Goal: Information Seeking & Learning: Learn about a topic

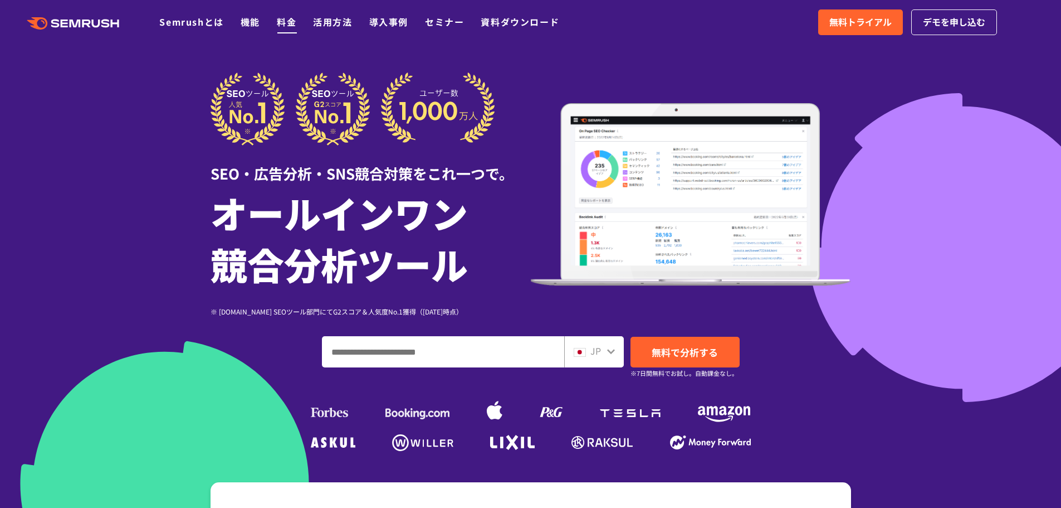
click at [289, 25] on link "料金" at bounding box center [286, 21] width 19 height 13
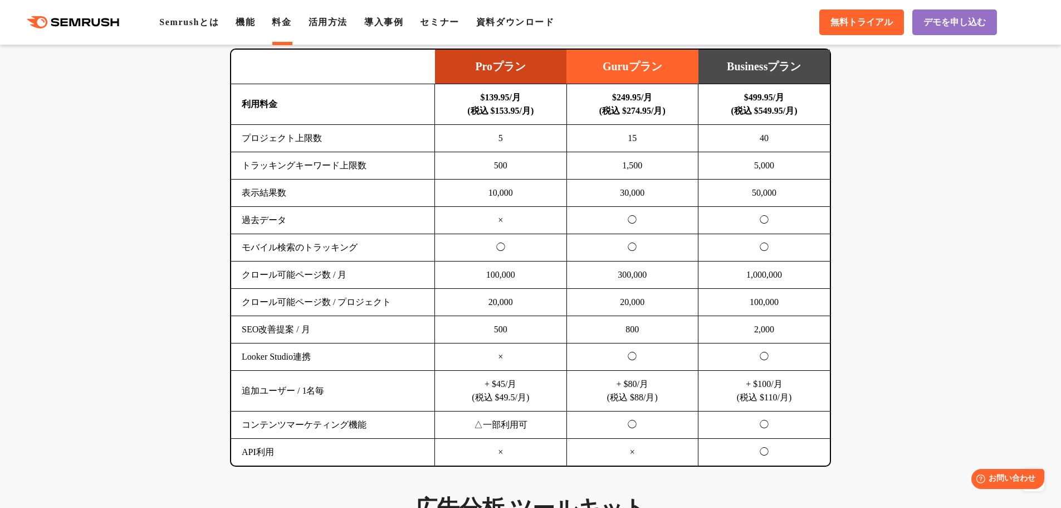
scroll to position [724, 0]
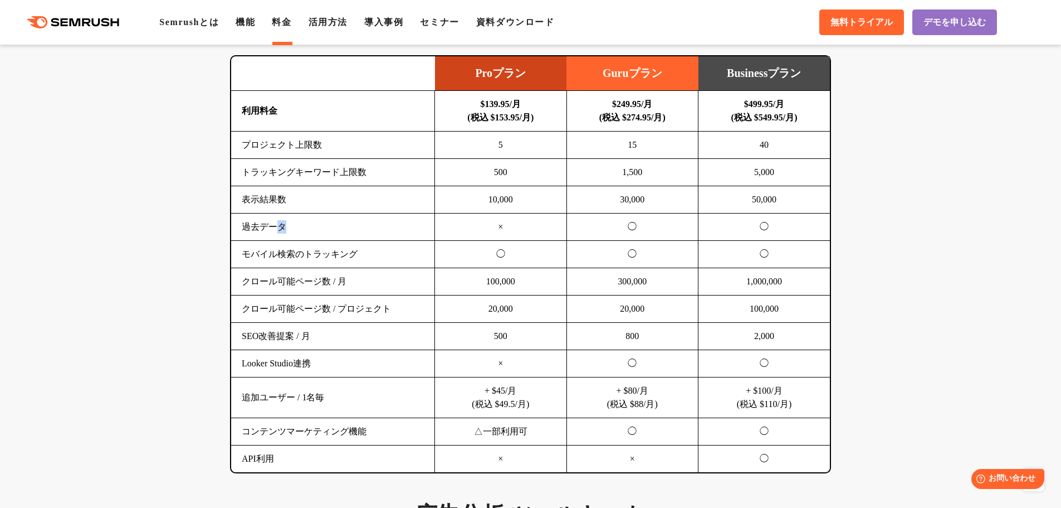
drag, startPoint x: 287, startPoint y: 225, endPoint x: 274, endPoint y: 225, distance: 12.8
click at [274, 225] on td "過去データ" at bounding box center [333, 226] width 204 height 27
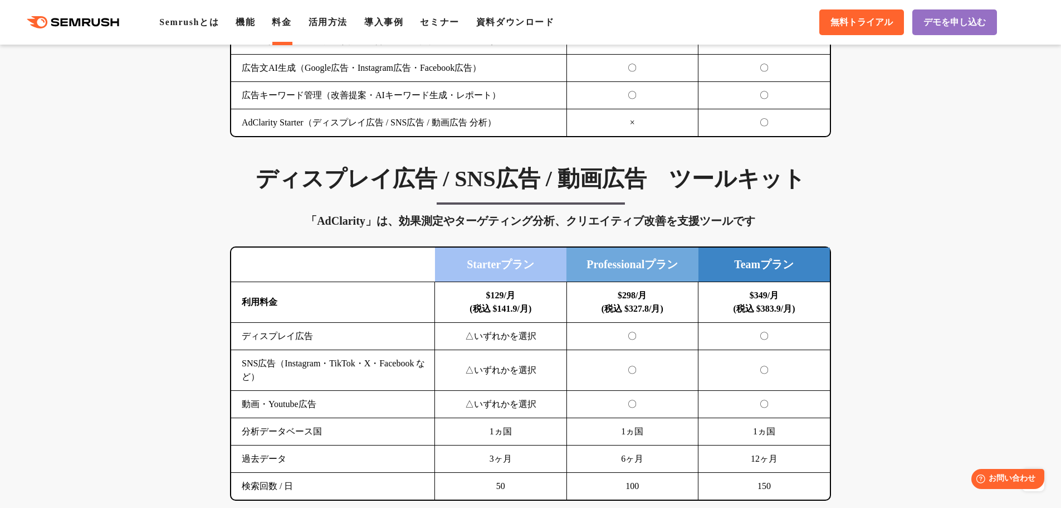
scroll to position [1393, 0]
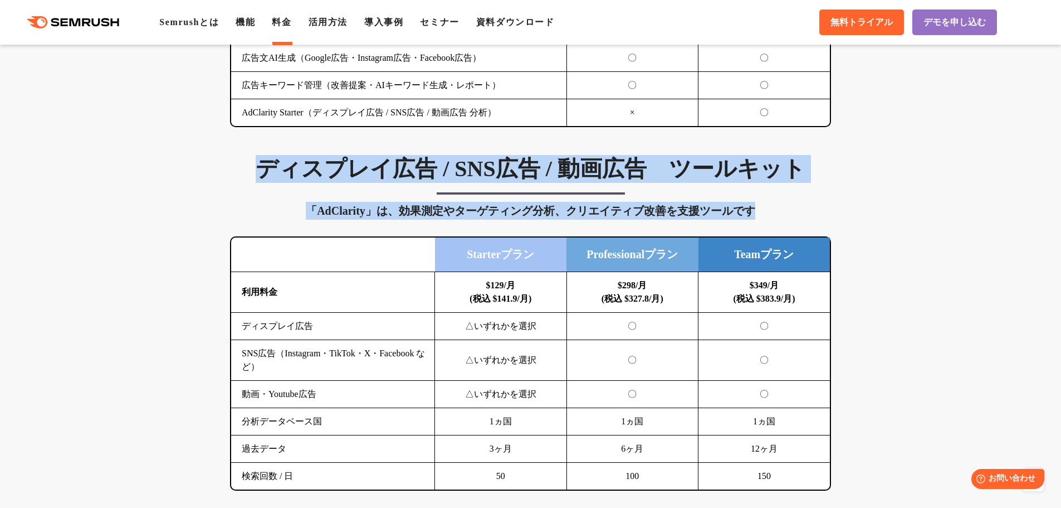
drag, startPoint x: 227, startPoint y: 169, endPoint x: 777, endPoint y: 192, distance: 550.3
click at [777, 192] on div "ディスプレイ広告 / SNS広告 / 動画広告　ツールキット 「AdClarity」は、効果測定やターゲティング分析、クリエイティブ改善を支援ツールです 横に…" at bounding box center [530, 322] width 623 height 335
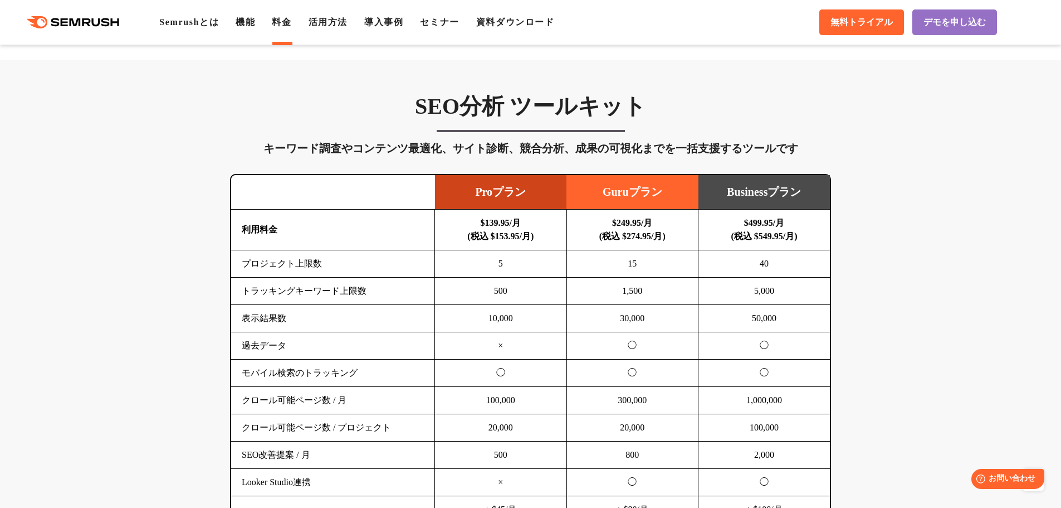
scroll to position [501, 0]
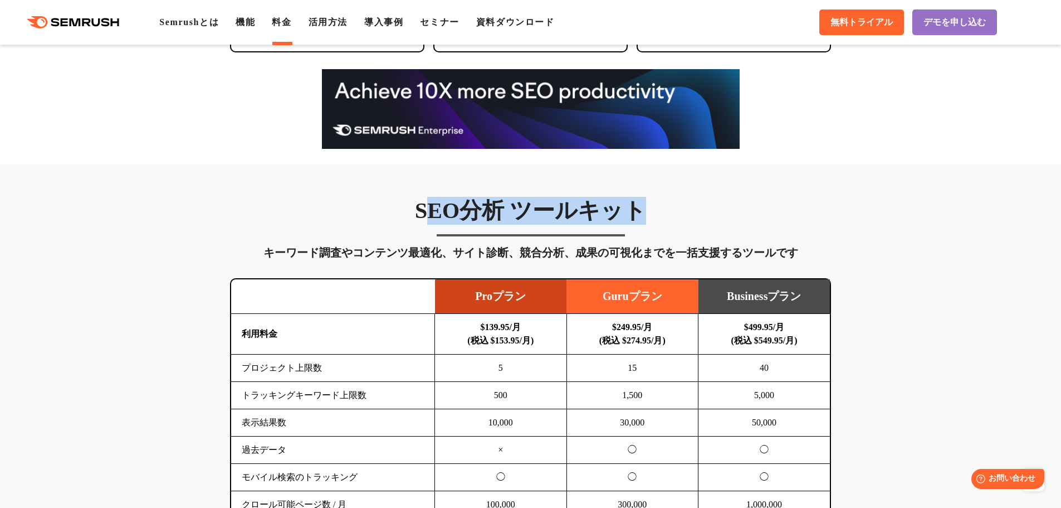
drag, startPoint x: 423, startPoint y: 212, endPoint x: 656, endPoint y: 206, distance: 233.0
click at [655, 206] on h3 "SEO分析 ツールキット" at bounding box center [530, 211] width 601 height 28
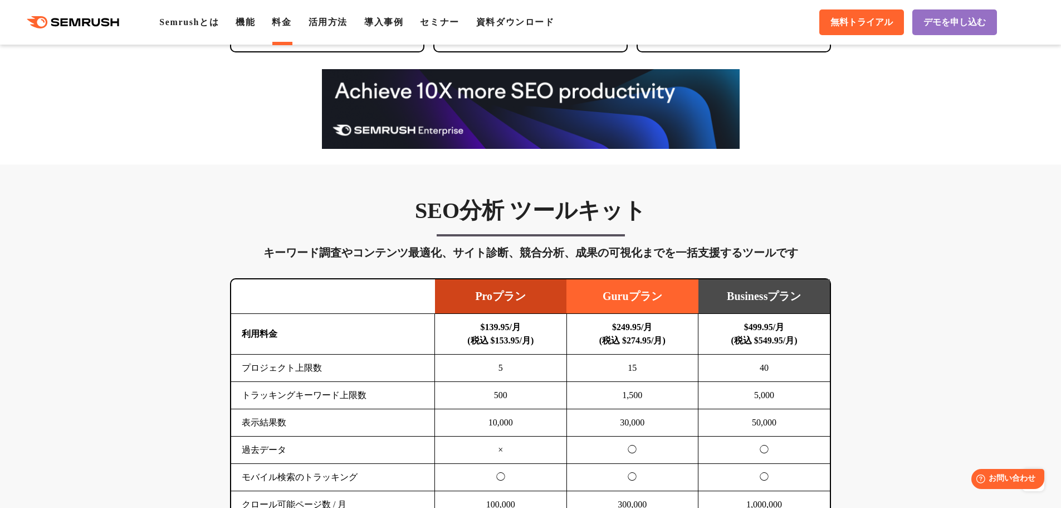
click at [368, 212] on h3 "SEO分析 ツールキット" at bounding box center [530, 211] width 601 height 28
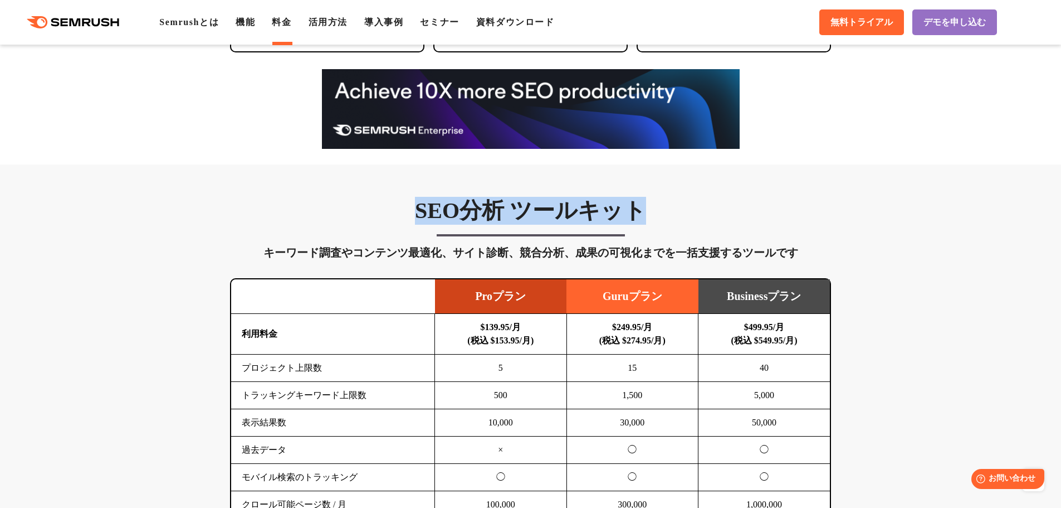
drag, startPoint x: 440, startPoint y: 208, endPoint x: 647, endPoint y: 201, distance: 206.8
click at [647, 201] on h3 "SEO分析 ツールキット" at bounding box center [530, 211] width 601 height 28
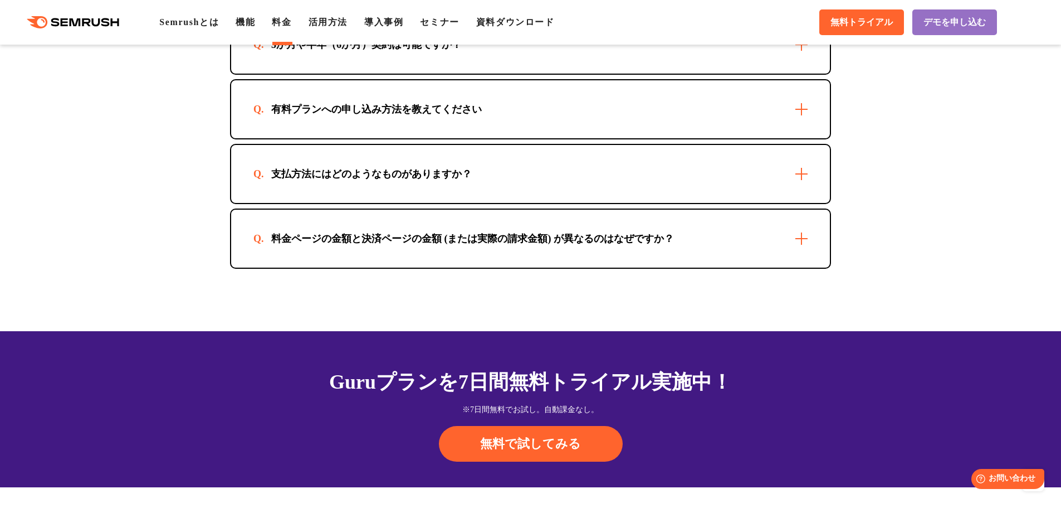
scroll to position [3231, 0]
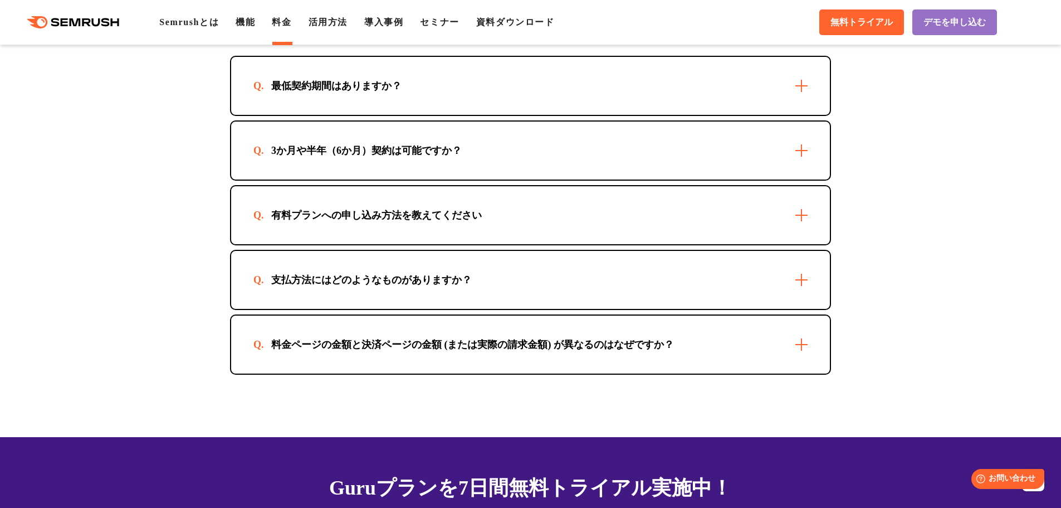
click at [433, 109] on div "最低契約期間はありますか？" at bounding box center [530, 86] width 599 height 58
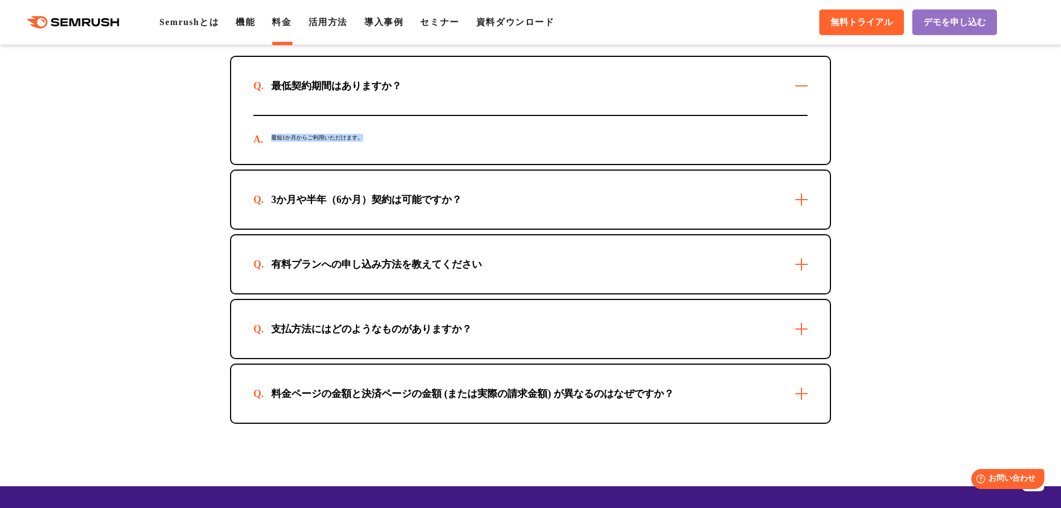
drag, startPoint x: 271, startPoint y: 151, endPoint x: 402, endPoint y: 147, distance: 131.0
click at [402, 147] on div "最短1か月からご利用いただけます。" at bounding box center [530, 140] width 554 height 48
click at [430, 206] on div "3か月や半年（6か月）契約は可能ですか？" at bounding box center [366, 199] width 226 height 13
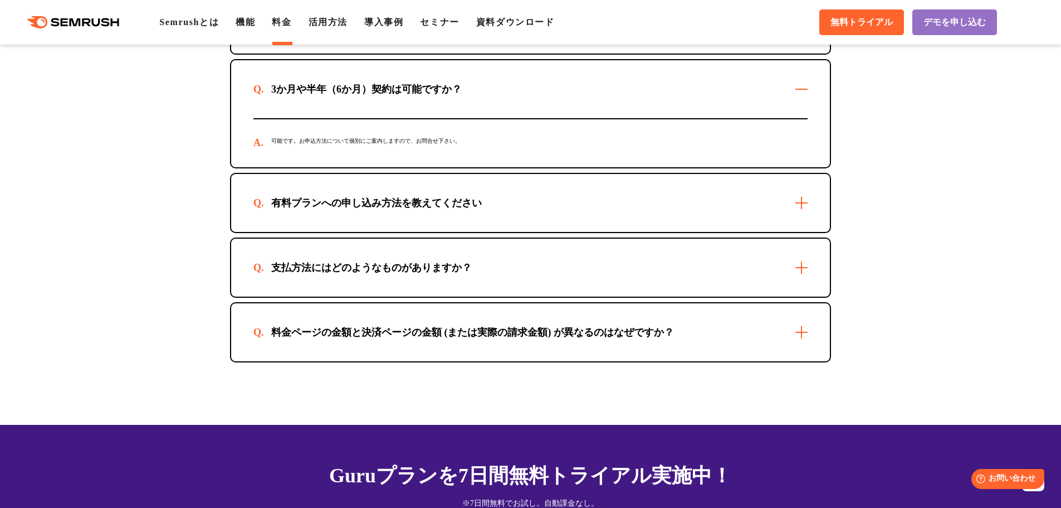
scroll to position [3343, 0]
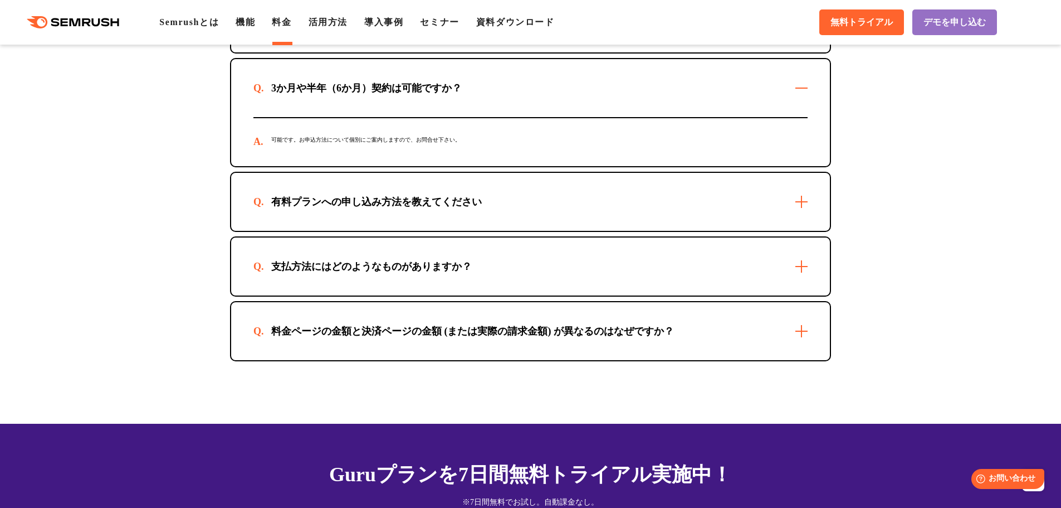
click at [413, 208] on div "有料プランへの申し込み方法を教えてください" at bounding box center [376, 201] width 246 height 13
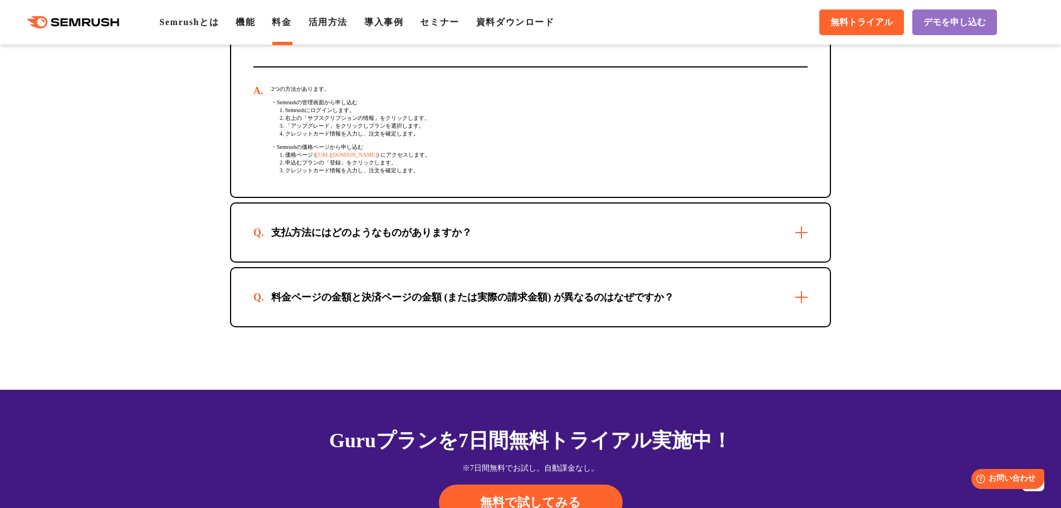
scroll to position [3510, 0]
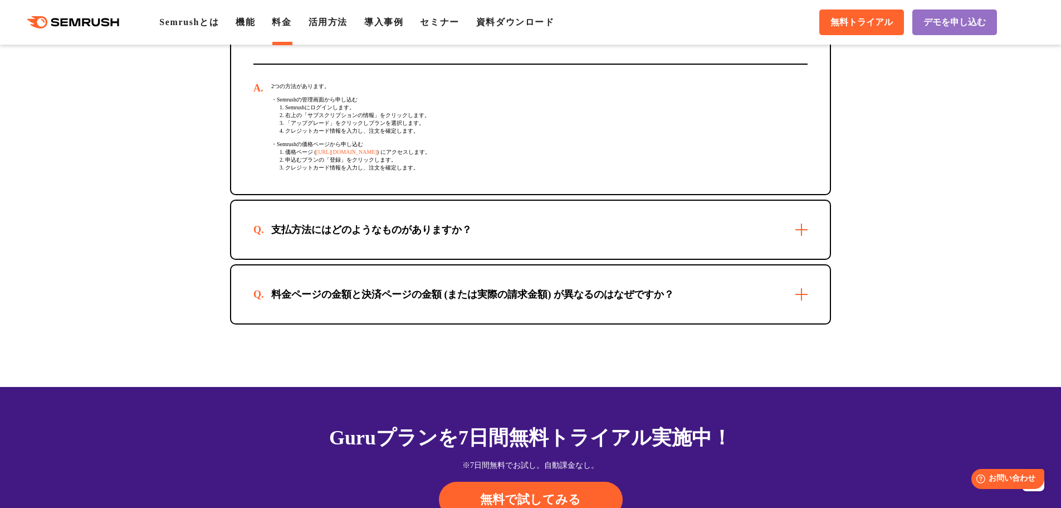
click at [391, 236] on div "支払方法にはどのようなものがありますか？" at bounding box center [371, 229] width 236 height 13
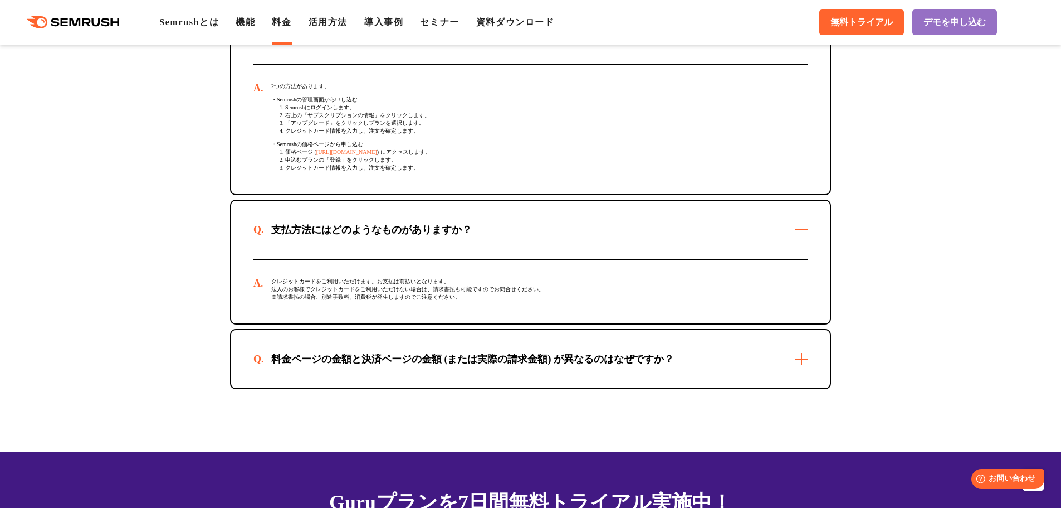
click at [417, 388] on div "料金ページの金額と決済ページの金額 (または実際の請求金額) が異なるのはなぜですか？" at bounding box center [530, 359] width 599 height 58
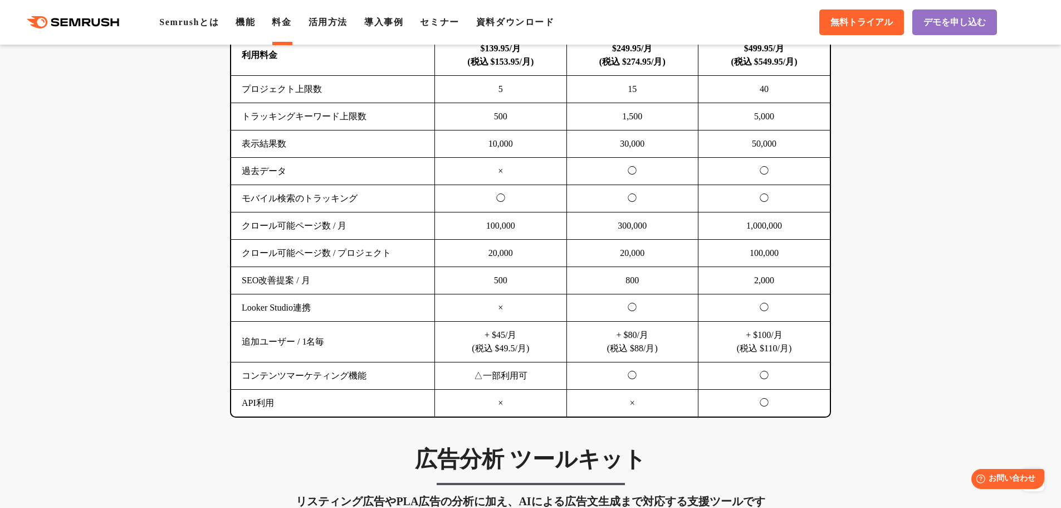
scroll to position [724, 0]
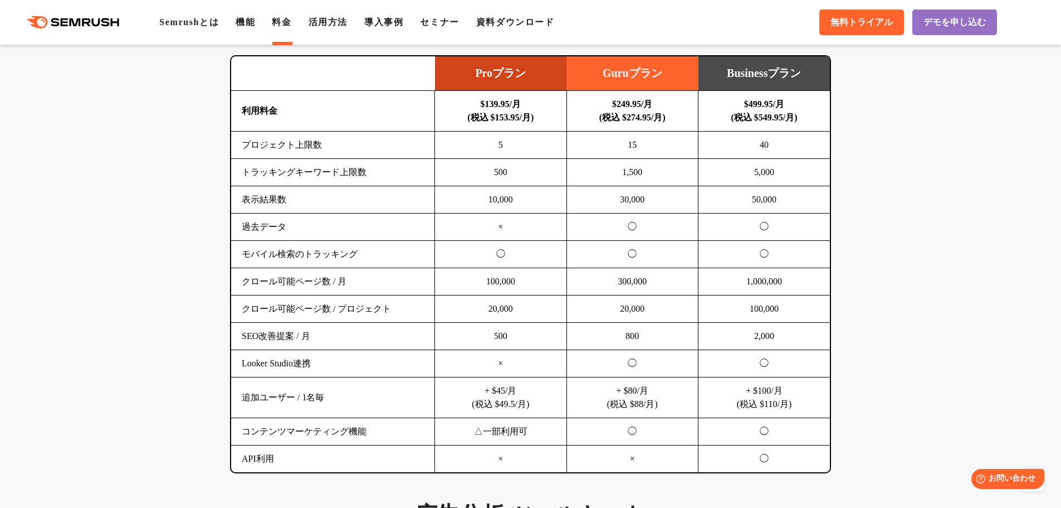
click at [492, 149] on td "5" at bounding box center [501, 144] width 132 height 27
drag, startPoint x: 242, startPoint y: 170, endPoint x: 387, endPoint y: 175, distance: 144.9
click at [387, 175] on td "トラッキングキーワード上限数" at bounding box center [333, 172] width 204 height 27
drag, startPoint x: 242, startPoint y: 144, endPoint x: 360, endPoint y: 147, distance: 117.6
click at [360, 147] on td "プロジェクト上限数" at bounding box center [333, 144] width 204 height 27
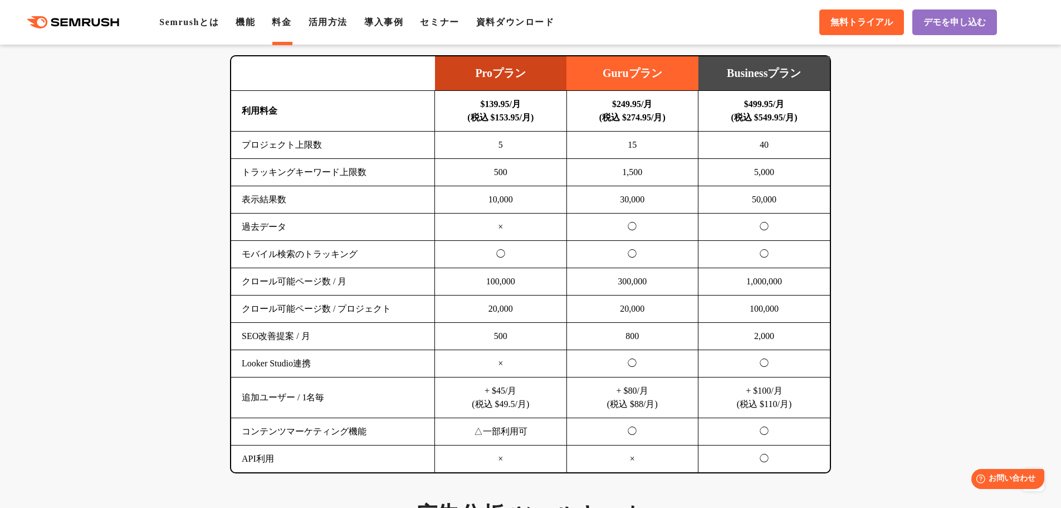
drag, startPoint x: 287, startPoint y: 171, endPoint x: 411, endPoint y: 173, distance: 123.1
click at [414, 172] on td "トラッキングキーワード上限数" at bounding box center [333, 172] width 204 height 27
drag, startPoint x: 323, startPoint y: 148, endPoint x: 202, endPoint y: 144, distance: 121.0
click at [238, 149] on td "プロジェクト上限数" at bounding box center [333, 144] width 204 height 27
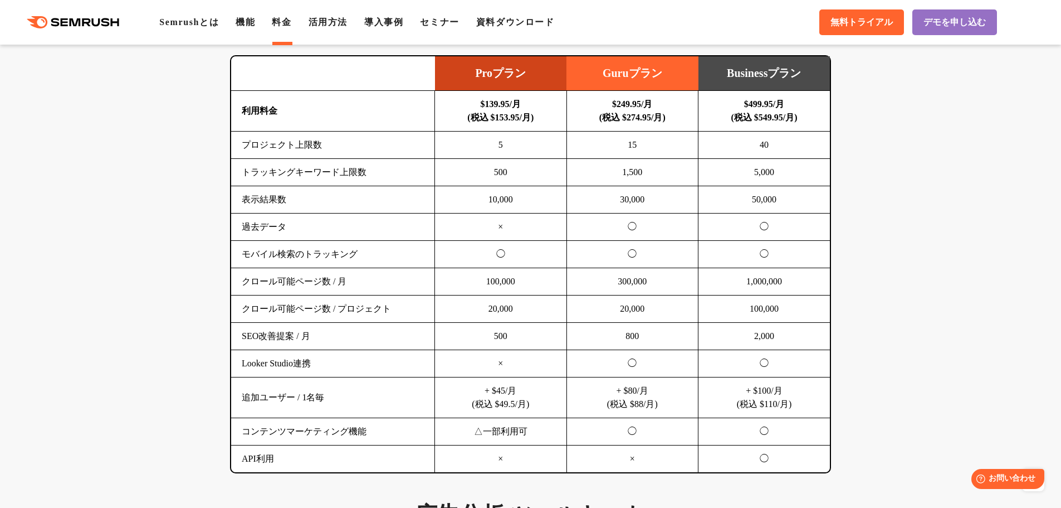
click at [316, 198] on td "表示結果数" at bounding box center [333, 199] width 204 height 27
drag, startPoint x: 462, startPoint y: 308, endPoint x: 528, endPoint y: 304, distance: 65.3
click at [528, 304] on td "20,000" at bounding box center [501, 308] width 132 height 27
drag, startPoint x: 529, startPoint y: 282, endPoint x: 461, endPoint y: 286, distance: 67.5
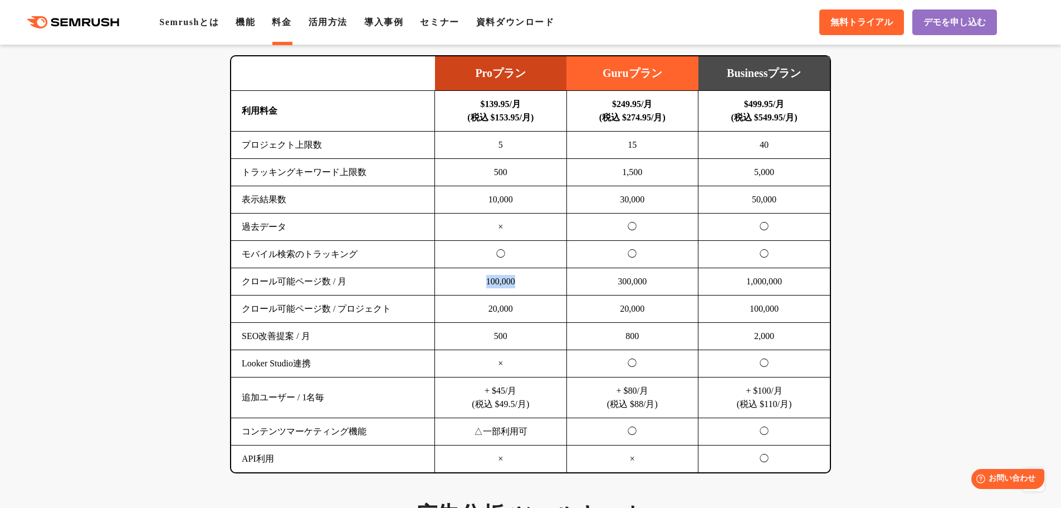
click at [461, 286] on td "100,000" at bounding box center [501, 281] width 132 height 27
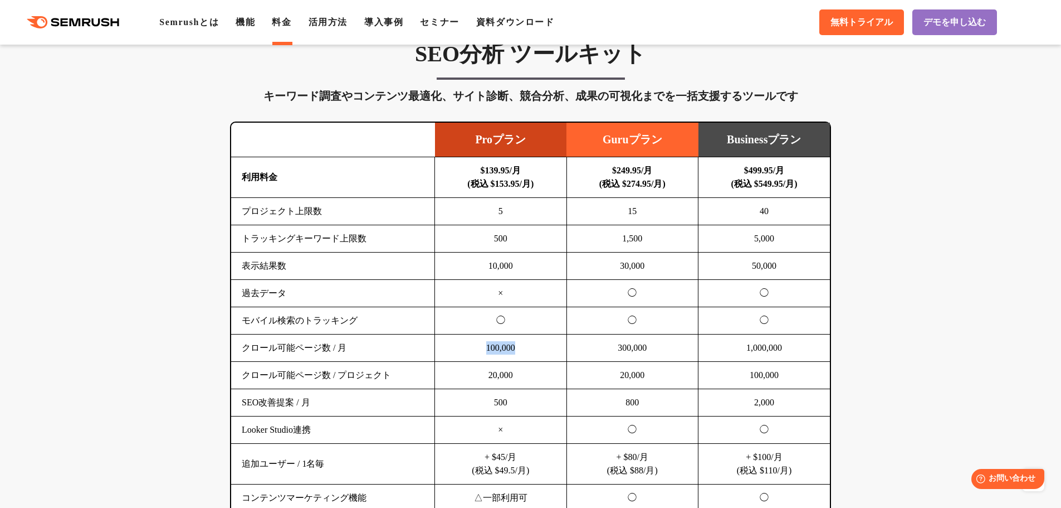
scroll to position [557, 0]
